Goal: Task Accomplishment & Management: Manage account settings

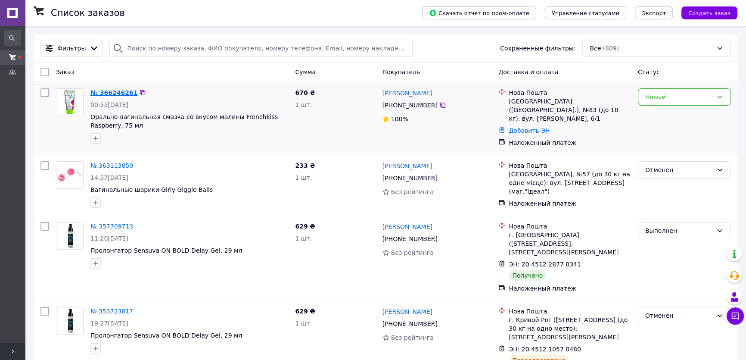
click at [112, 91] on link "№ 366246261" at bounding box center [113, 92] width 47 height 7
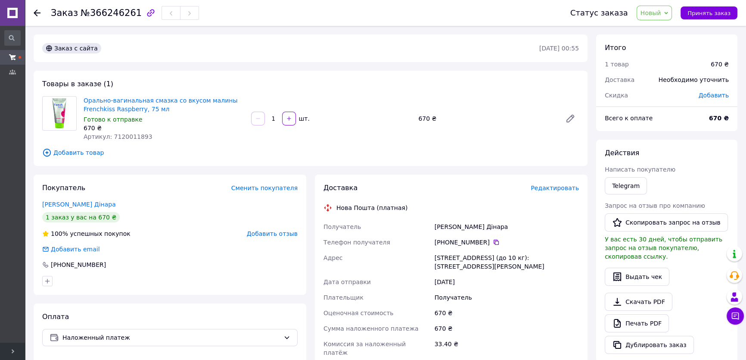
click at [133, 133] on span "Артикул: 7120011893" at bounding box center [118, 136] width 69 height 7
copy span "7120011893"
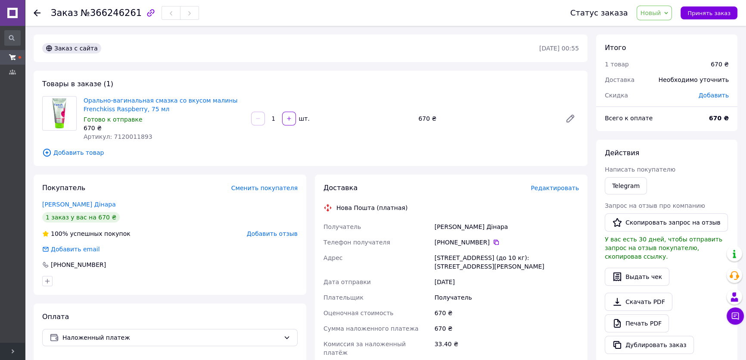
click at [165, 182] on div "Покупатель Сменить покупателя Сагітова Дінара 1 заказ у вас на 670 ₴ 100% успеш…" at bounding box center [170, 234] width 273 height 120
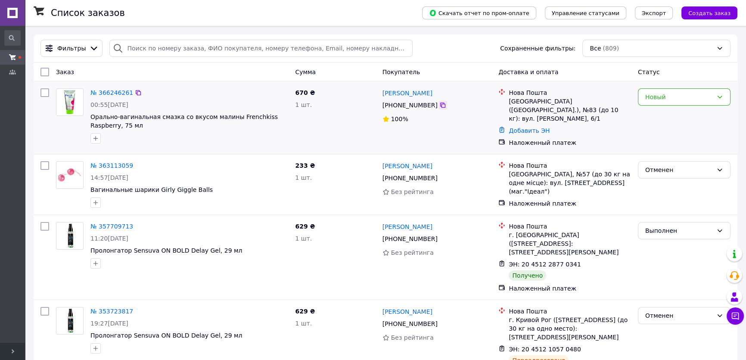
click at [439, 103] on icon at bounding box center [442, 105] width 7 height 7
click at [155, 9] on div "Список заказов" at bounding box center [228, 13] width 354 height 26
click at [405, 94] on link "Дінара Сагітова" at bounding box center [407, 93] width 50 height 9
click at [439, 104] on icon at bounding box center [442, 105] width 7 height 7
drag, startPoint x: 426, startPoint y: 93, endPoint x: 380, endPoint y: 96, distance: 46.2
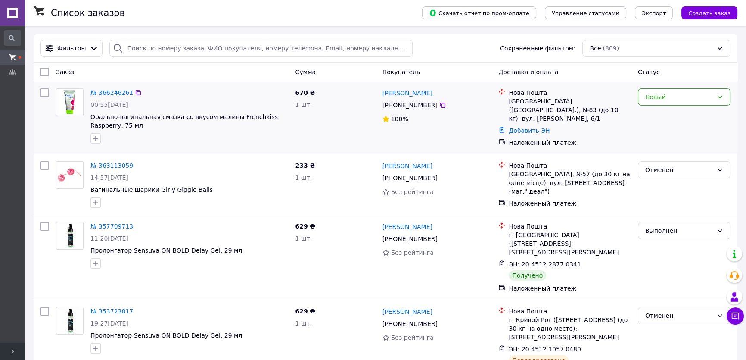
click at [380, 96] on div "Дінара Сагітова +380 93 905 86 00 100%" at bounding box center [437, 117] width 116 height 65
copy link "Дінара Сагітова"
click at [119, 93] on link "№ 366246261" at bounding box center [111, 92] width 43 height 7
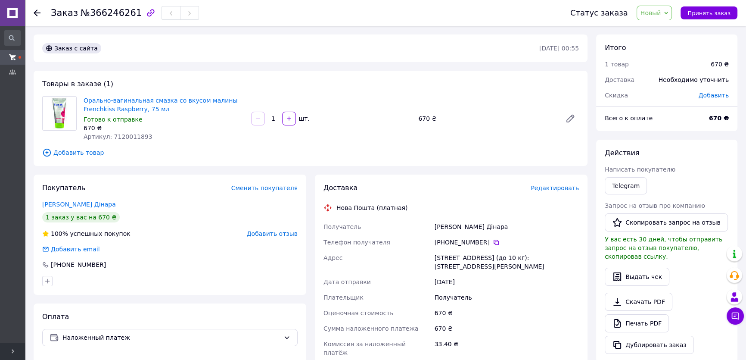
click at [131, 135] on span "Артикул: 7120011893" at bounding box center [118, 136] width 69 height 7
copy span "7120011893"
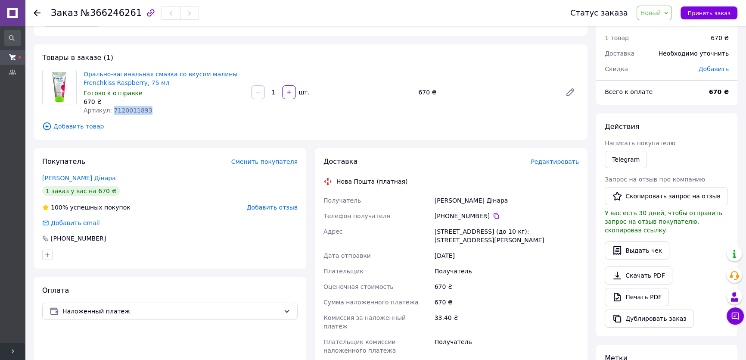
scroll to position [39, 0]
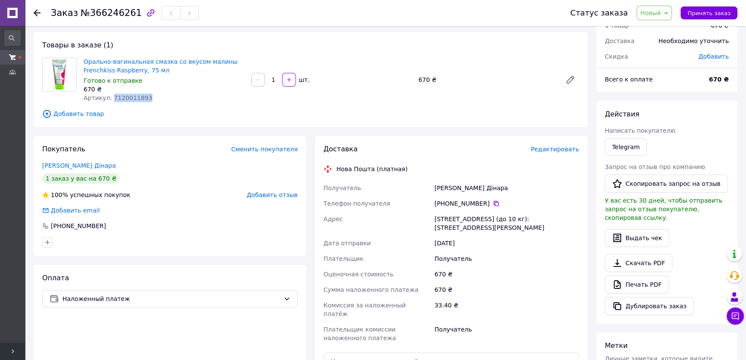
drag, startPoint x: 457, startPoint y: 226, endPoint x: 434, endPoint y: 221, distance: 23.1
click at [434, 221] on div "[STREET_ADDRESS] (до 10 кг): [STREET_ADDRESS][PERSON_NAME]" at bounding box center [507, 223] width 148 height 24
copy div "[STREET_ADDRESS] (до 10 кг): [STREET_ADDRESS][PERSON_NAME]"
click at [67, 73] on img at bounding box center [60, 75] width 18 height 34
click at [58, 71] on img at bounding box center [60, 75] width 18 height 34
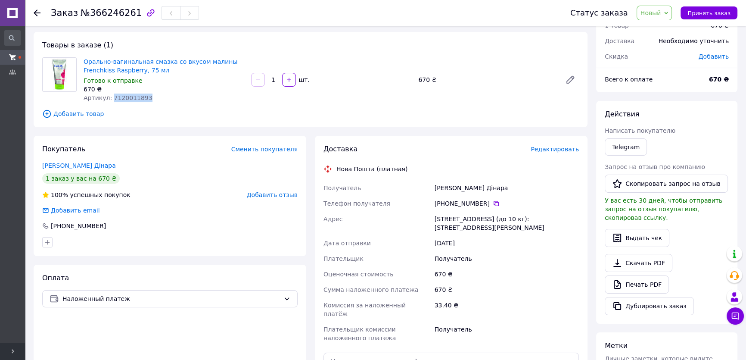
click at [58, 71] on img at bounding box center [60, 75] width 18 height 34
click at [113, 65] on link "Орально-вагинальная смазка со вкусом малины Frenchkiss Raspberry, 75 мл" at bounding box center [161, 65] width 154 height 15
click at [124, 60] on link "Орально-вагинальная смазка со вкусом малины Frenchkiss Raspberry, 75 мл" at bounding box center [161, 65] width 154 height 15
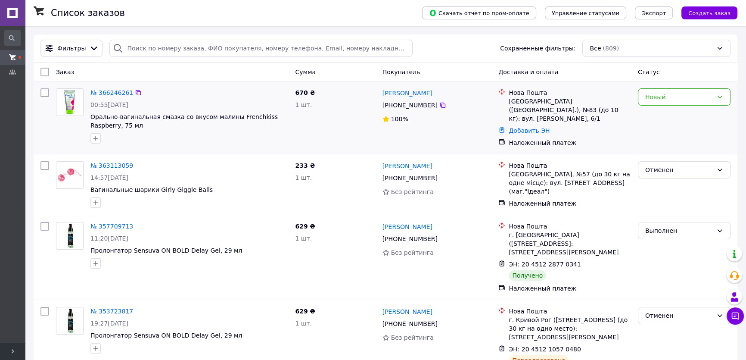
click at [394, 94] on link "Дінара Сагітова" at bounding box center [407, 93] width 50 height 9
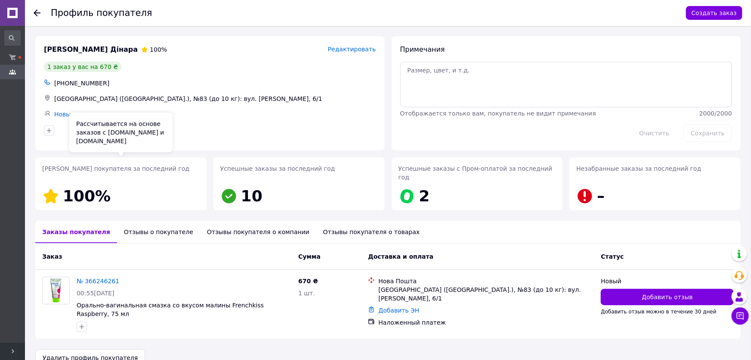
click at [164, 160] on div "Рейтинг покупателя за последний год 100%" at bounding box center [120, 183] width 171 height 53
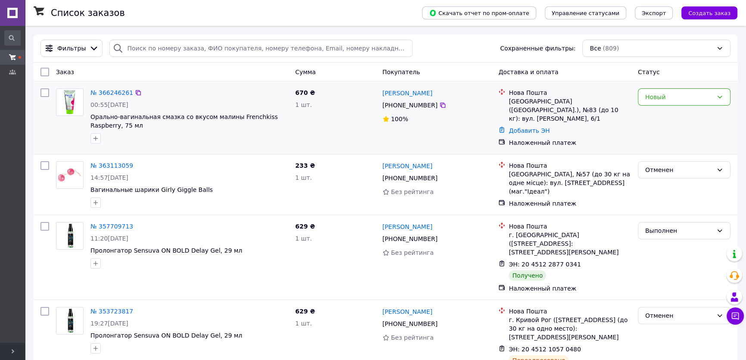
drag, startPoint x: 663, startPoint y: 98, endPoint x: 663, endPoint y: 106, distance: 8.6
click at [663, 99] on div "Новый" at bounding box center [679, 96] width 68 height 9
click at [657, 116] on li "Принят" at bounding box center [684, 115] width 92 height 15
click at [102, 93] on link "№ 366246261" at bounding box center [111, 92] width 43 height 7
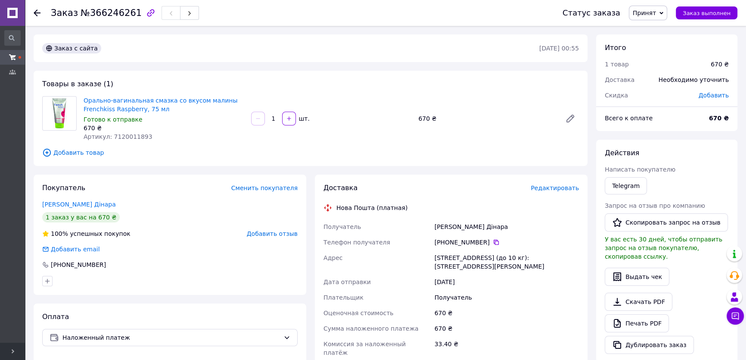
click at [167, 155] on span "Добавить товар" at bounding box center [310, 152] width 536 height 9
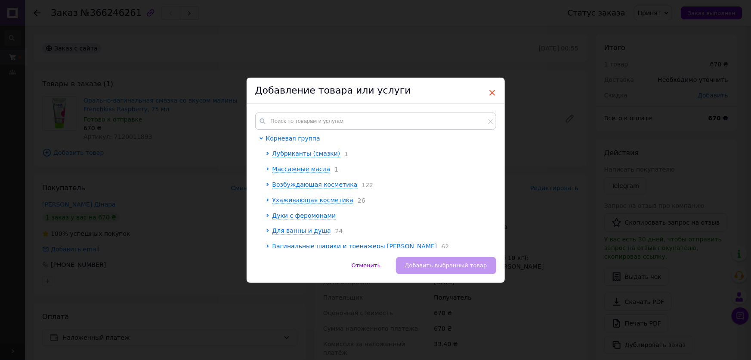
click at [490, 90] on span "×" at bounding box center [493, 92] width 8 height 15
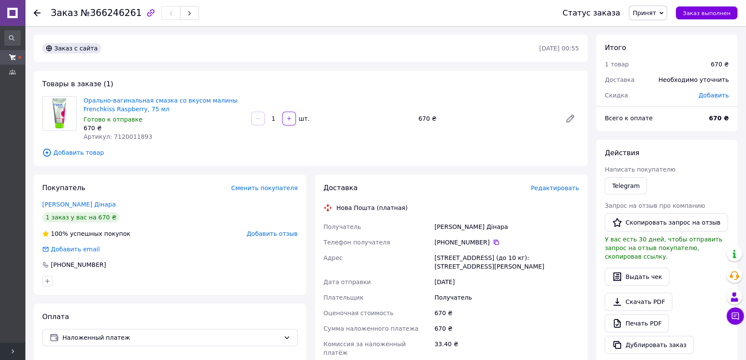
click at [165, 206] on div "[PERSON_NAME] Дінара" at bounding box center [169, 204] width 255 height 9
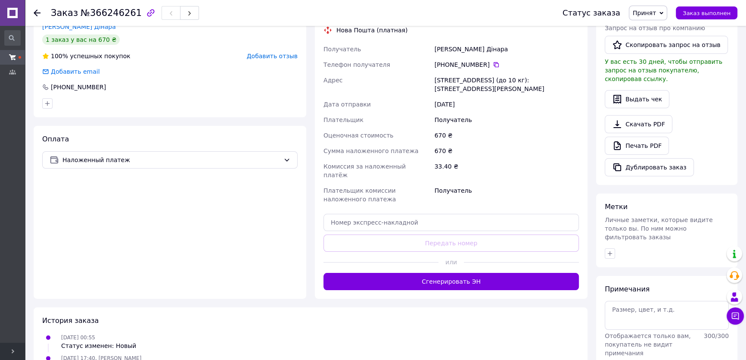
scroll to position [198, 0]
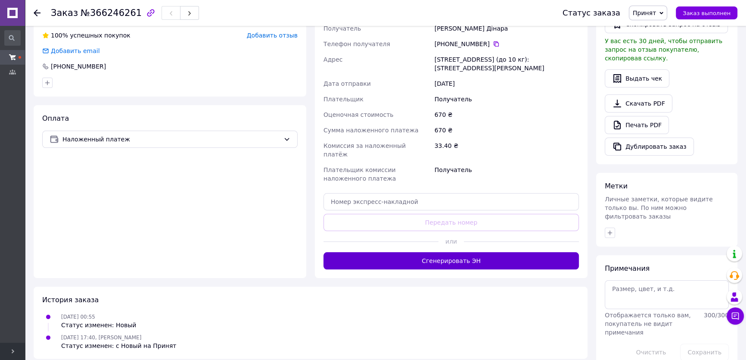
click at [439, 255] on button "Сгенерировать ЭН" at bounding box center [450, 260] width 255 height 17
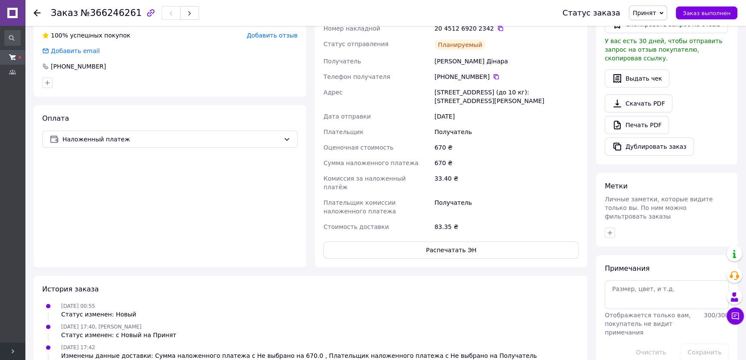
click at [155, 211] on div "Оплата Наложенный платеж" at bounding box center [170, 186] width 273 height 162
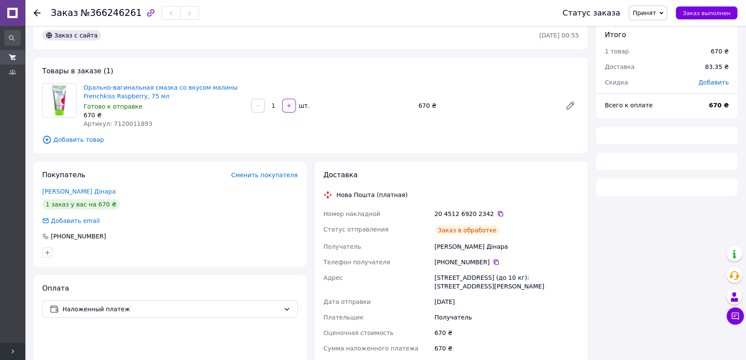
scroll to position [34, 0]
